Goal: Find specific page/section: Find specific page/section

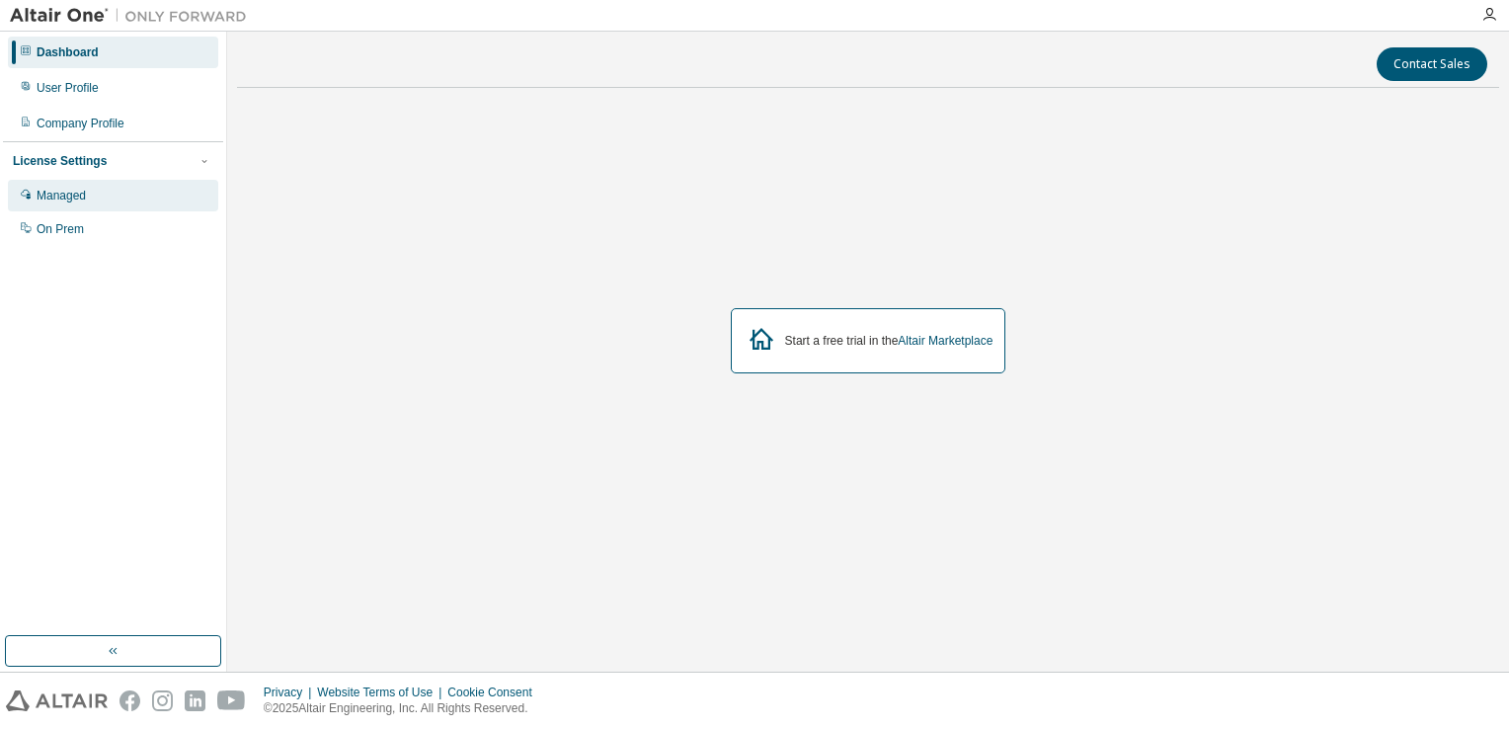
click at [109, 195] on div "Managed" at bounding box center [113, 196] width 210 height 32
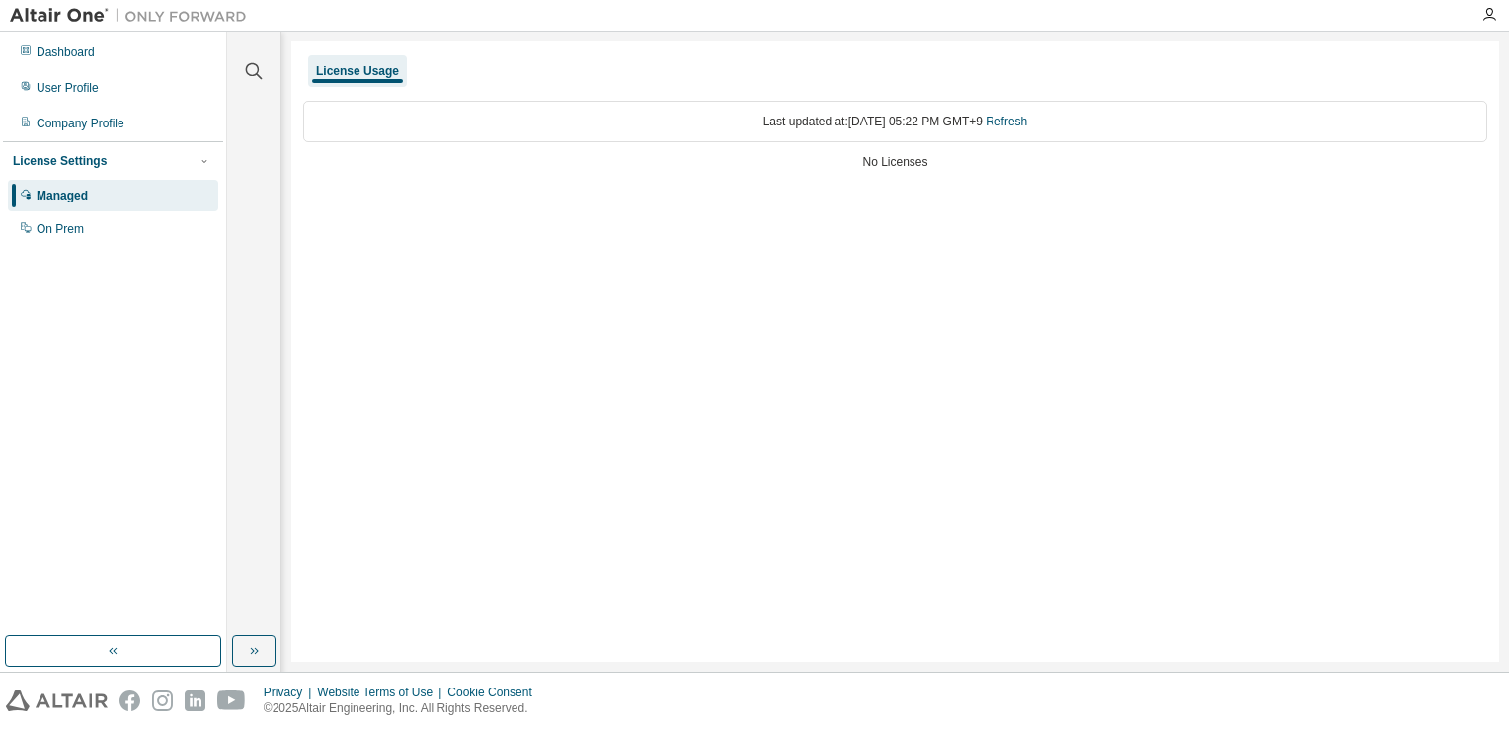
click at [104, 207] on div "Managed" at bounding box center [113, 196] width 210 height 32
click at [95, 245] on div "License Settings Managed On Prem" at bounding box center [113, 194] width 220 height 106
click at [101, 232] on div "On Prem" at bounding box center [113, 229] width 210 height 32
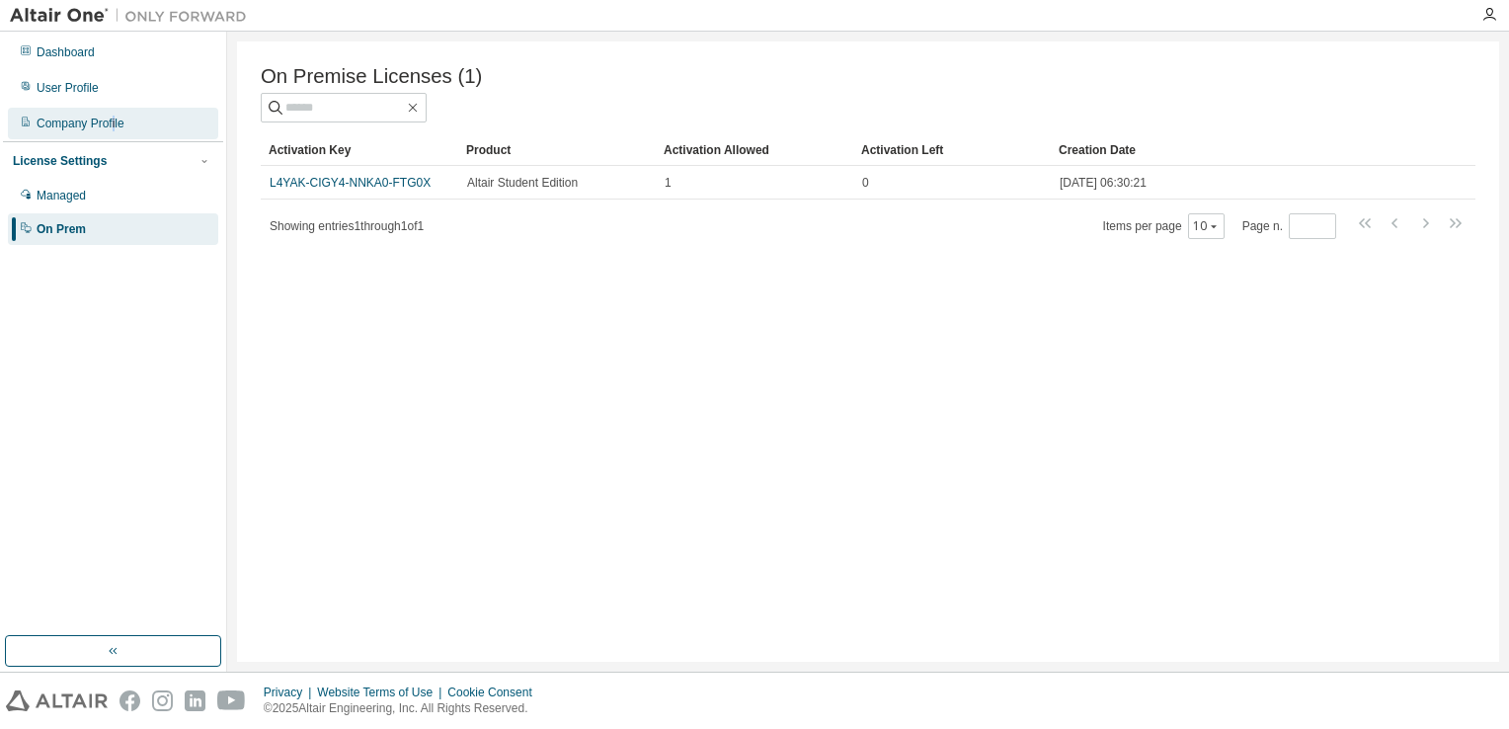
click at [113, 123] on div "Company Profile" at bounding box center [81, 124] width 88 height 16
